Goal: Task Accomplishment & Management: Manage account settings

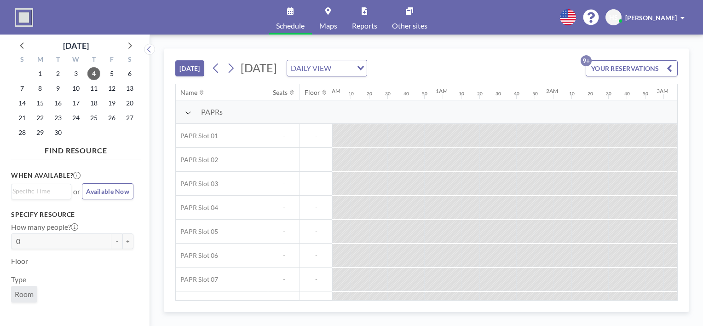
scroll to position [0, 1178]
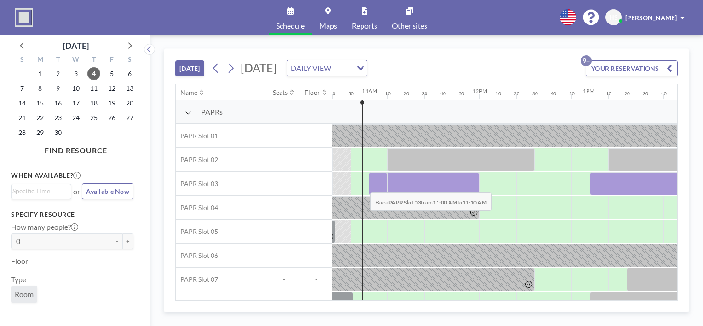
drag, startPoint x: 379, startPoint y: 185, endPoint x: 365, endPoint y: 185, distance: 13.4
click at [365, 185] on div at bounding box center [479, 184] width 2651 height 24
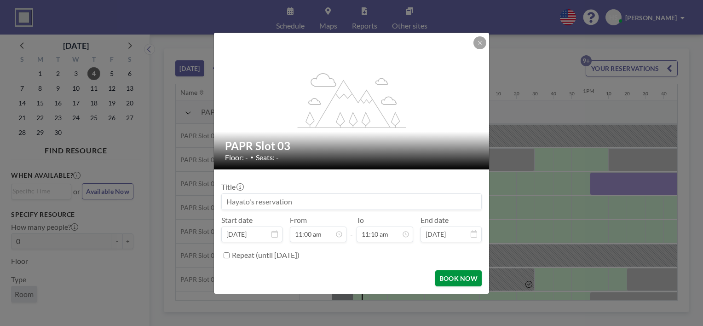
click at [448, 275] on button "BOOK NOW" at bounding box center [458, 278] width 46 height 16
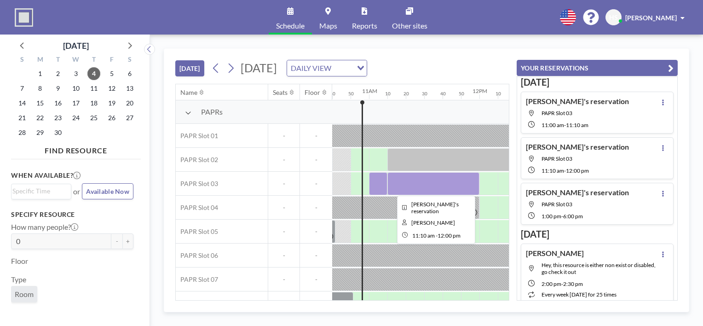
click at [399, 187] on div at bounding box center [434, 183] width 92 height 23
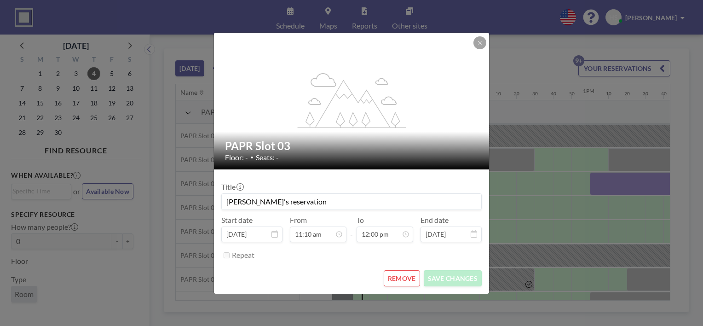
click at [399, 187] on div "Title [PERSON_NAME]'s reservation" at bounding box center [351, 196] width 261 height 28
click at [412, 274] on button "REMOVE" at bounding box center [402, 278] width 36 height 16
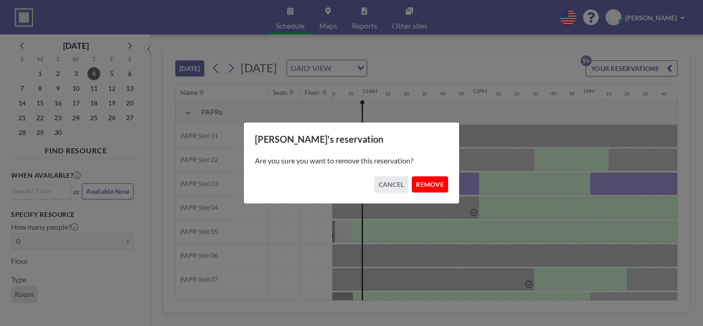
click at [419, 186] on button "REMOVE" at bounding box center [430, 184] width 36 height 16
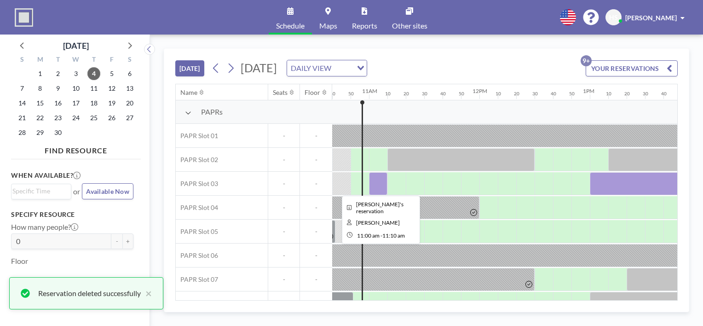
click at [383, 181] on div at bounding box center [378, 183] width 18 height 23
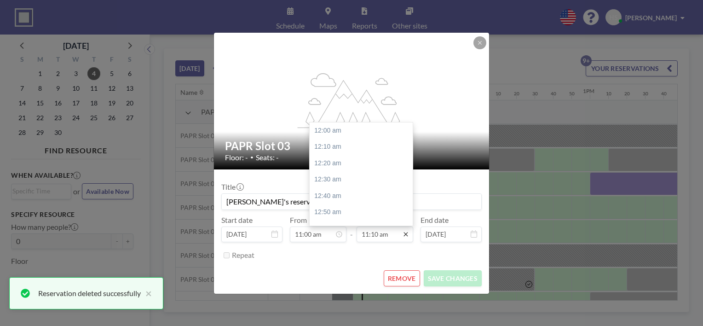
drag, startPoint x: 383, startPoint y: 181, endPoint x: 406, endPoint y: 235, distance: 58.7
click at [406, 235] on div "11:10 am" at bounding box center [385, 234] width 57 height 16
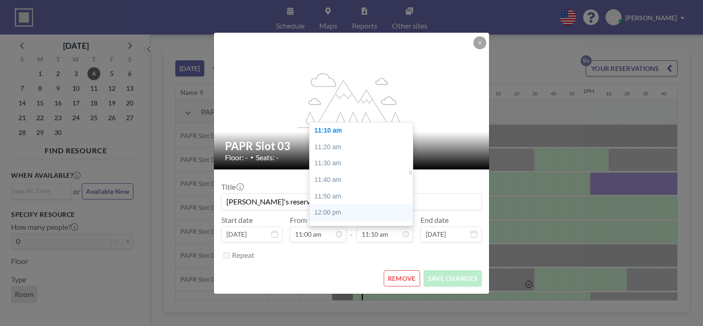
click at [377, 210] on div "12:00 pm" at bounding box center [364, 212] width 108 height 17
type input "12:00 pm"
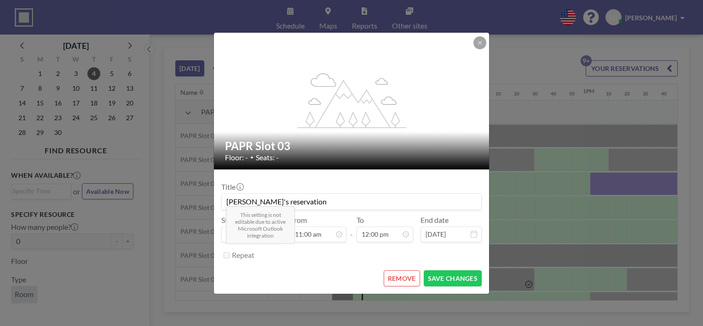
scroll to position [1180, 0]
click at [444, 276] on button "SAVE CHANGES" at bounding box center [453, 278] width 58 height 16
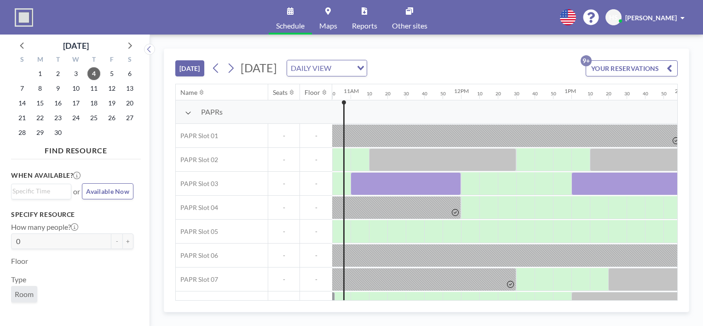
scroll to position [0, 1197]
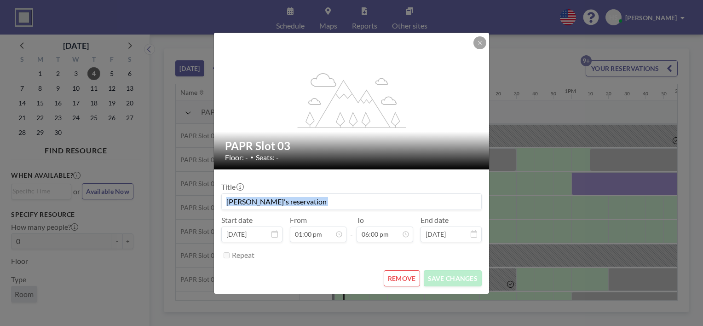
click at [596, 182] on div "flex-grow: 1.2; PAPR Slot 03 Floor: - • Seats: - Title [PERSON_NAME]'s reservat…" at bounding box center [351, 163] width 703 height 326
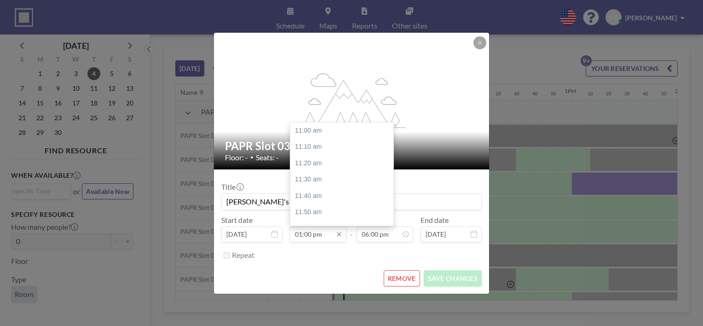
scroll to position [197, 0]
click at [326, 152] on div "01:10 pm" at bounding box center [344, 147] width 108 height 17
type input "01:10 pm"
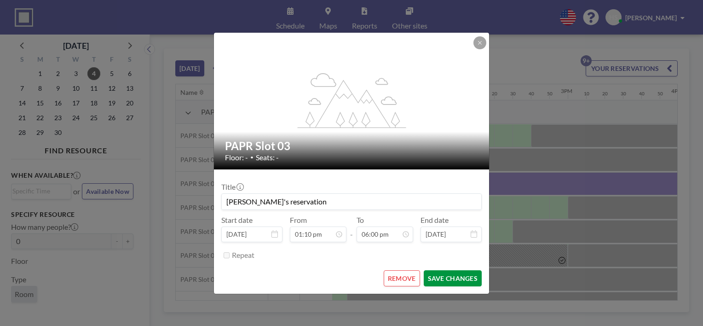
scroll to position [0, 1436]
click at [441, 273] on button "SAVE CHANGES" at bounding box center [453, 278] width 58 height 16
